Goal: Find specific page/section: Find specific page/section

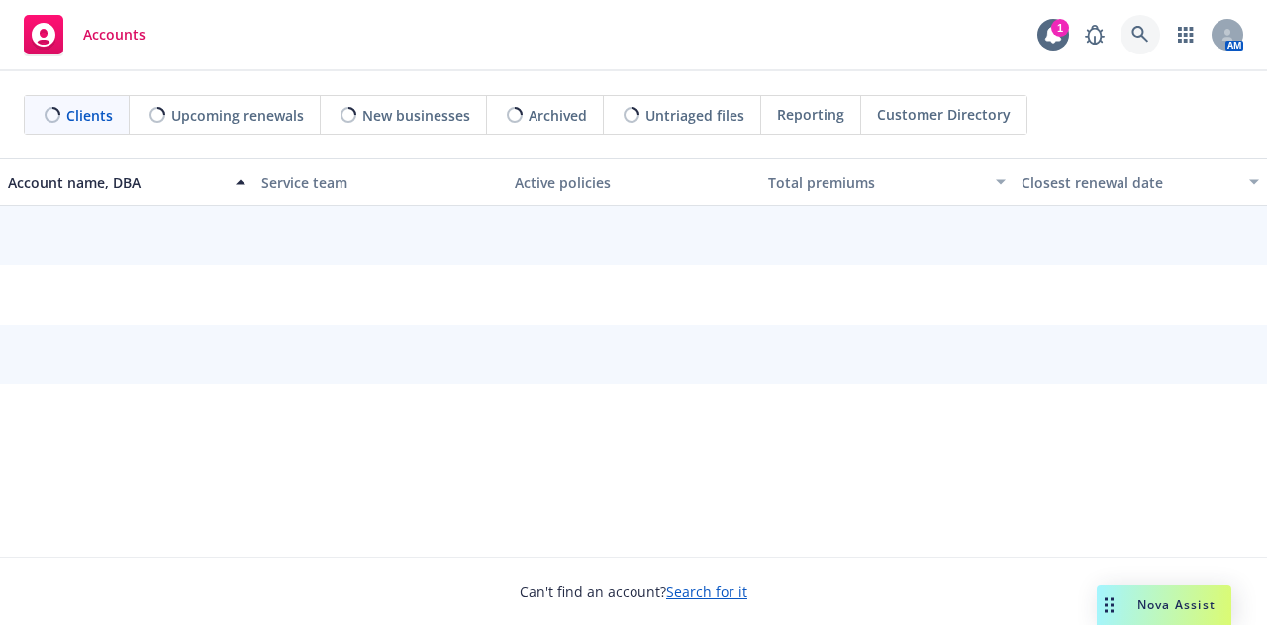
click at [1134, 33] on icon at bounding box center [1140, 34] width 17 height 17
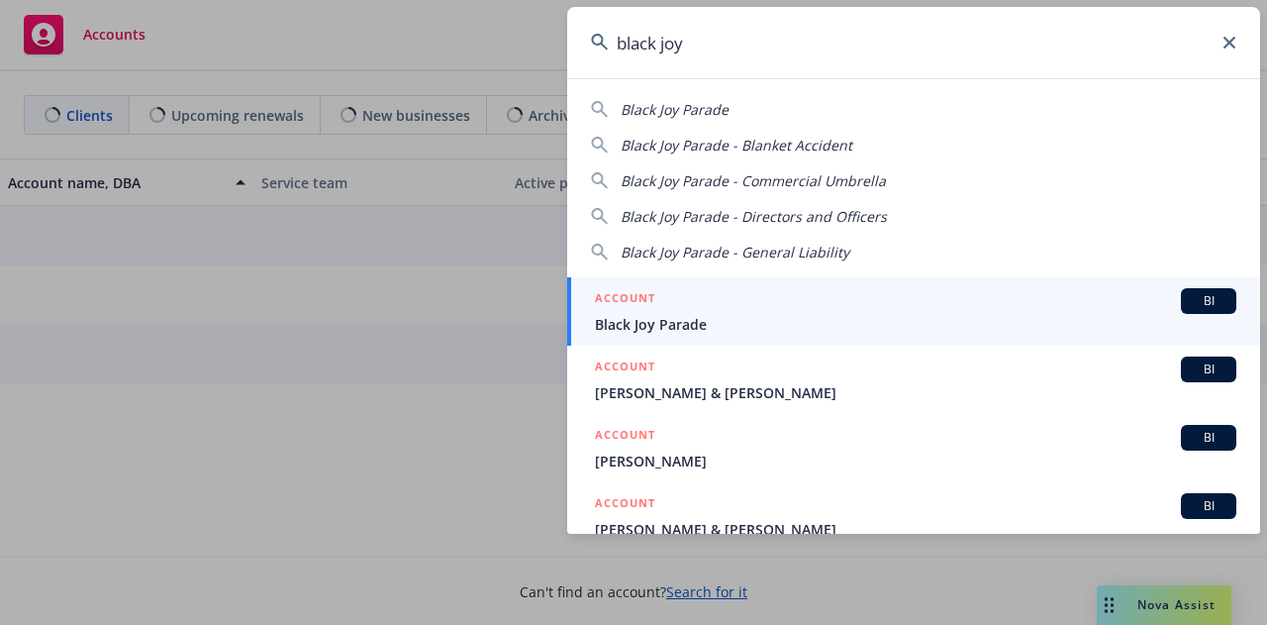
type input "black joy"
click at [739, 320] on span "Black Joy Parade" at bounding box center [916, 324] width 642 height 21
